Goal: Information Seeking & Learning: Find specific fact

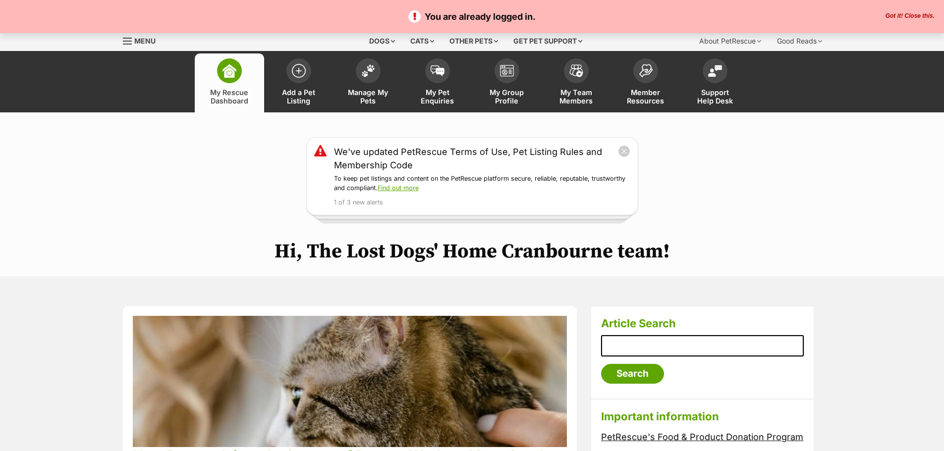
click at [916, 15] on button "Got it! Close this." at bounding box center [909, 16] width 55 height 8
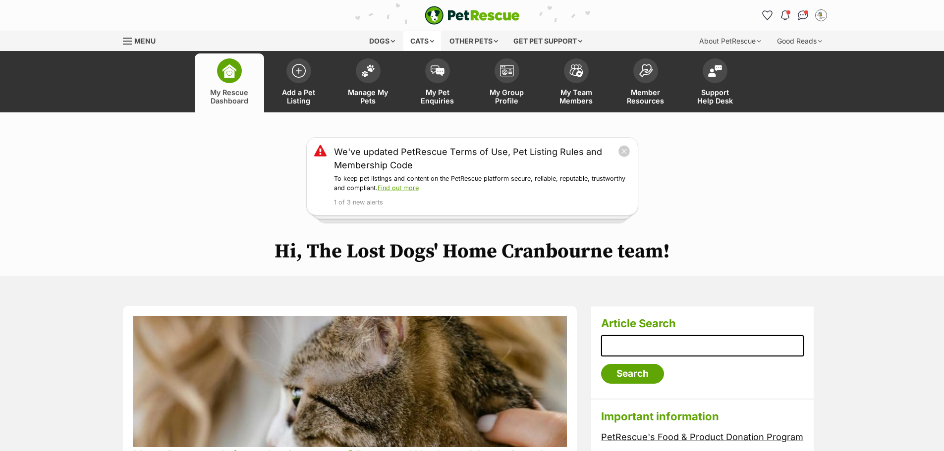
click at [419, 40] on div "Cats" at bounding box center [422, 41] width 38 height 20
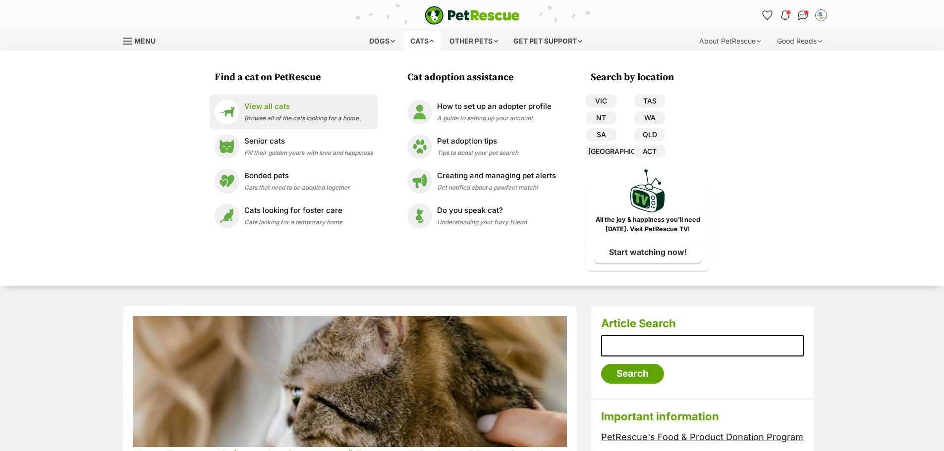
click at [259, 111] on p "View all cats" at bounding box center [301, 106] width 114 height 11
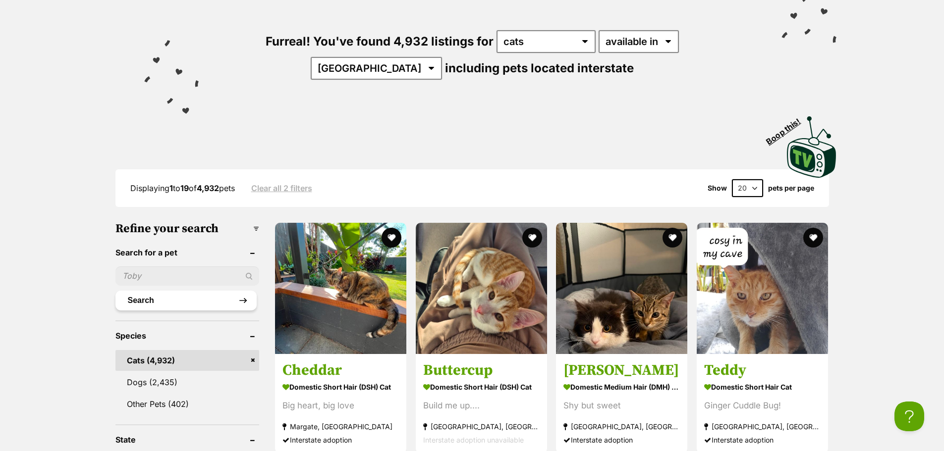
scroll to position [149, 0]
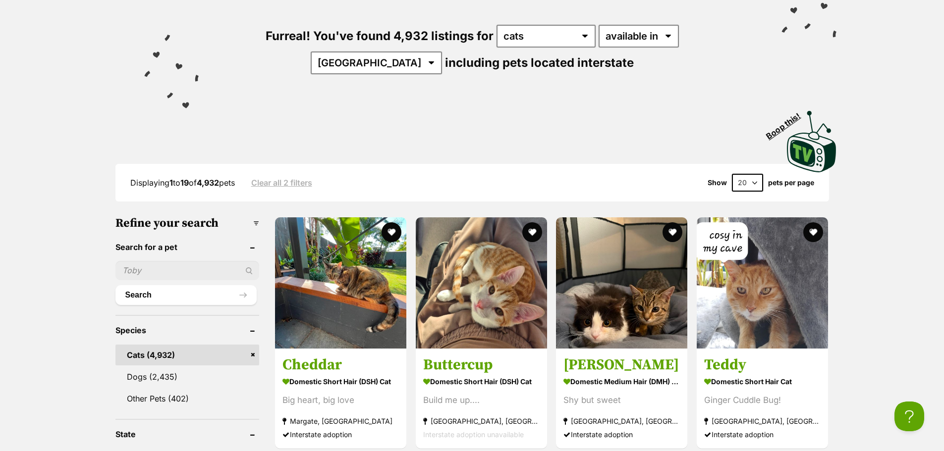
click at [164, 267] on input "text" at bounding box center [187, 270] width 144 height 19
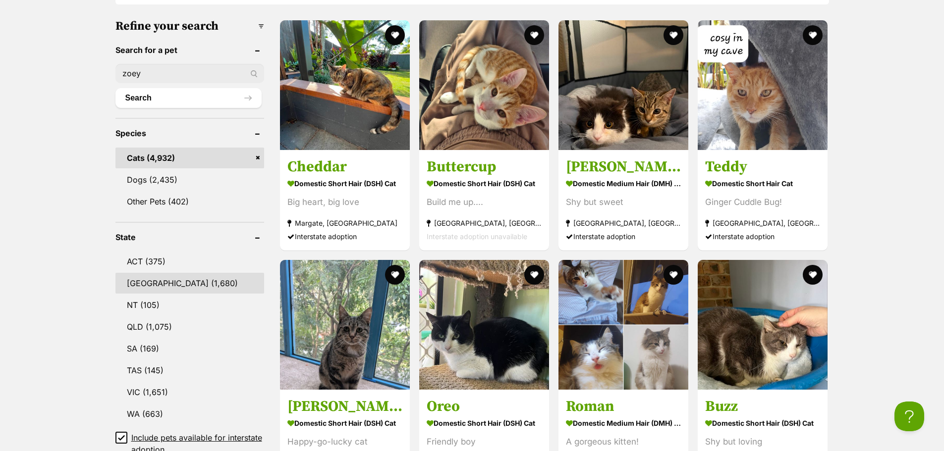
scroll to position [347, 0]
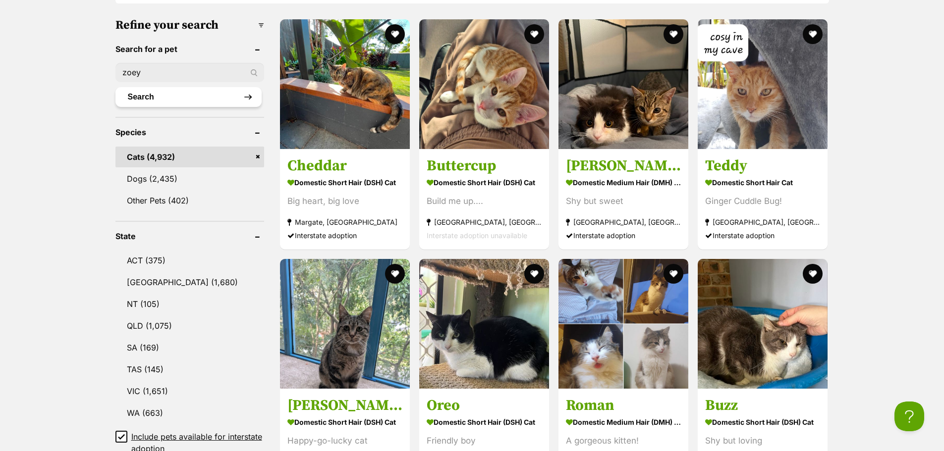
type input "zoey"
click at [154, 90] on button "Search" at bounding box center [188, 97] width 146 height 20
